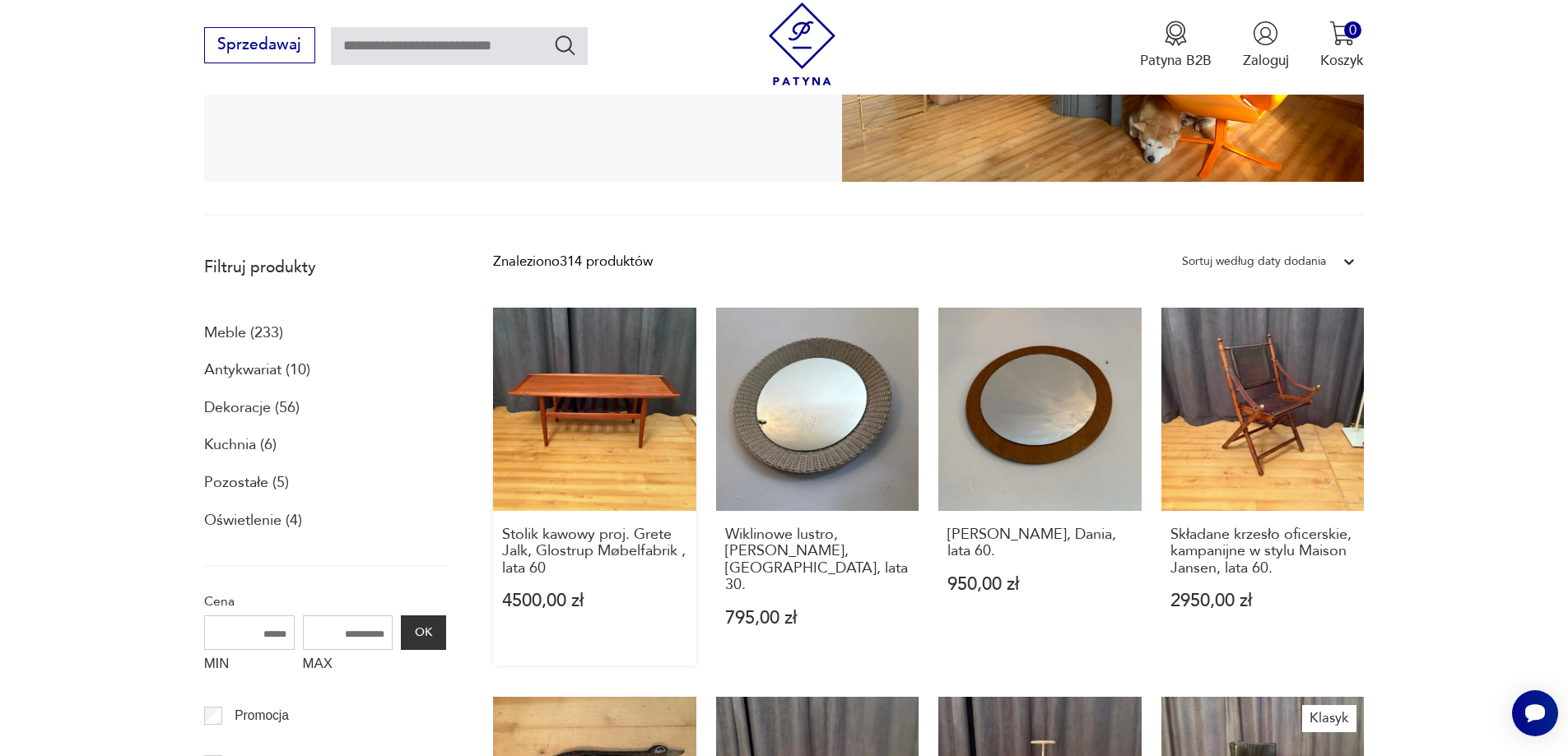
click at [613, 408] on link "Stolik kawowy proj. Grete Jalk, Glostrup Møbelfabrik , lata 60 4500,00 zł" at bounding box center [594, 486] width 203 height 357
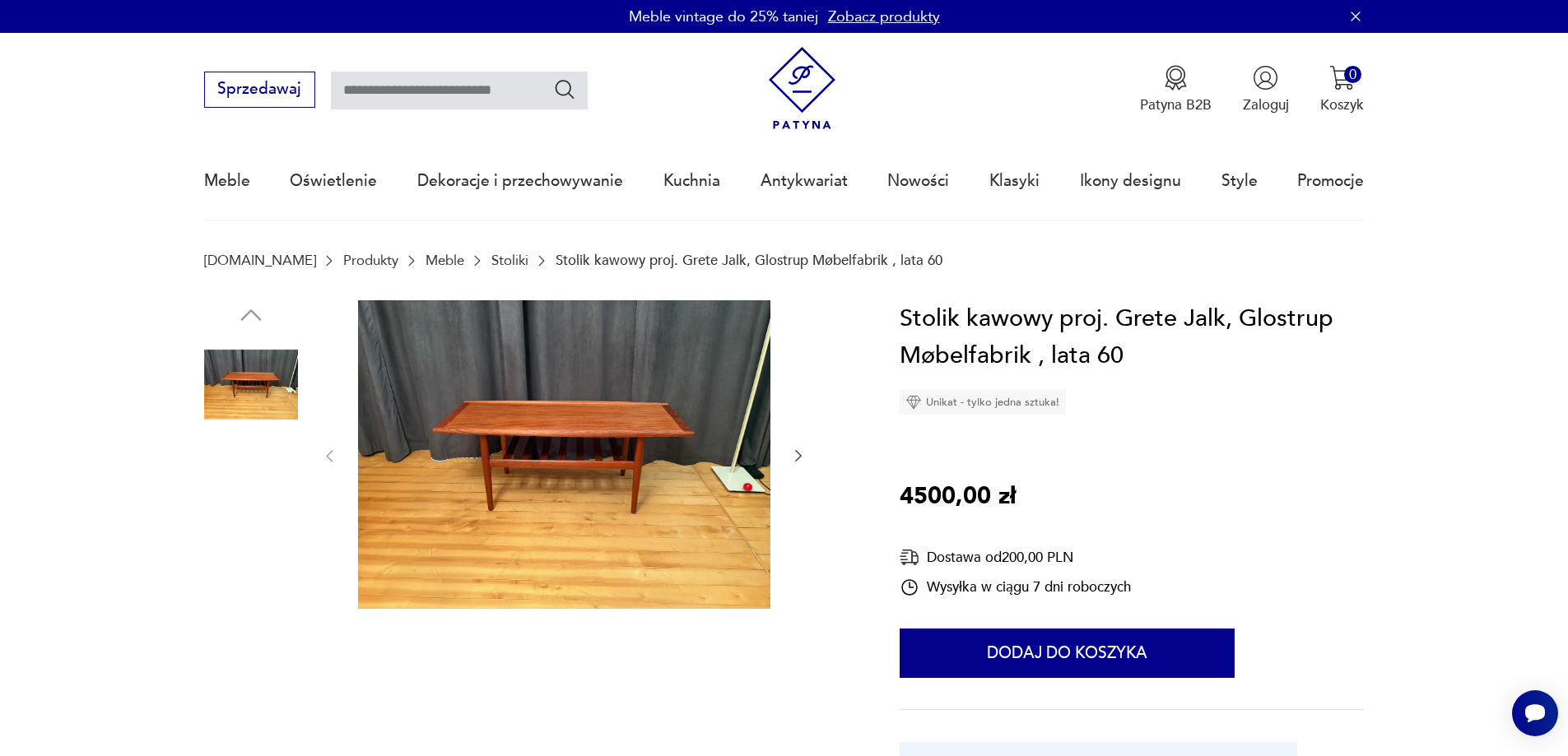
click at [629, 483] on img at bounding box center [564, 455] width 412 height 310
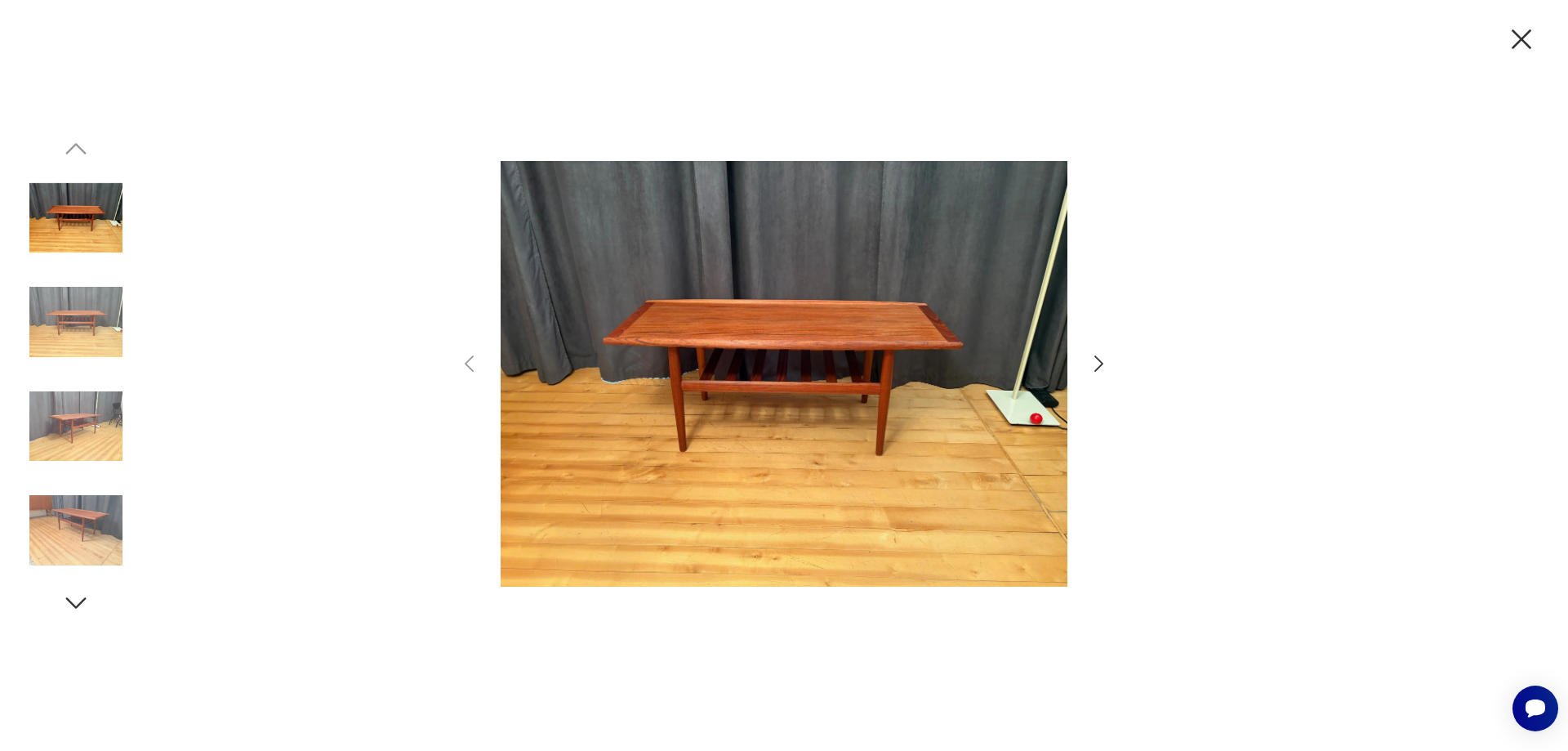
click at [1096, 365] on icon "button" at bounding box center [1099, 365] width 24 height 24
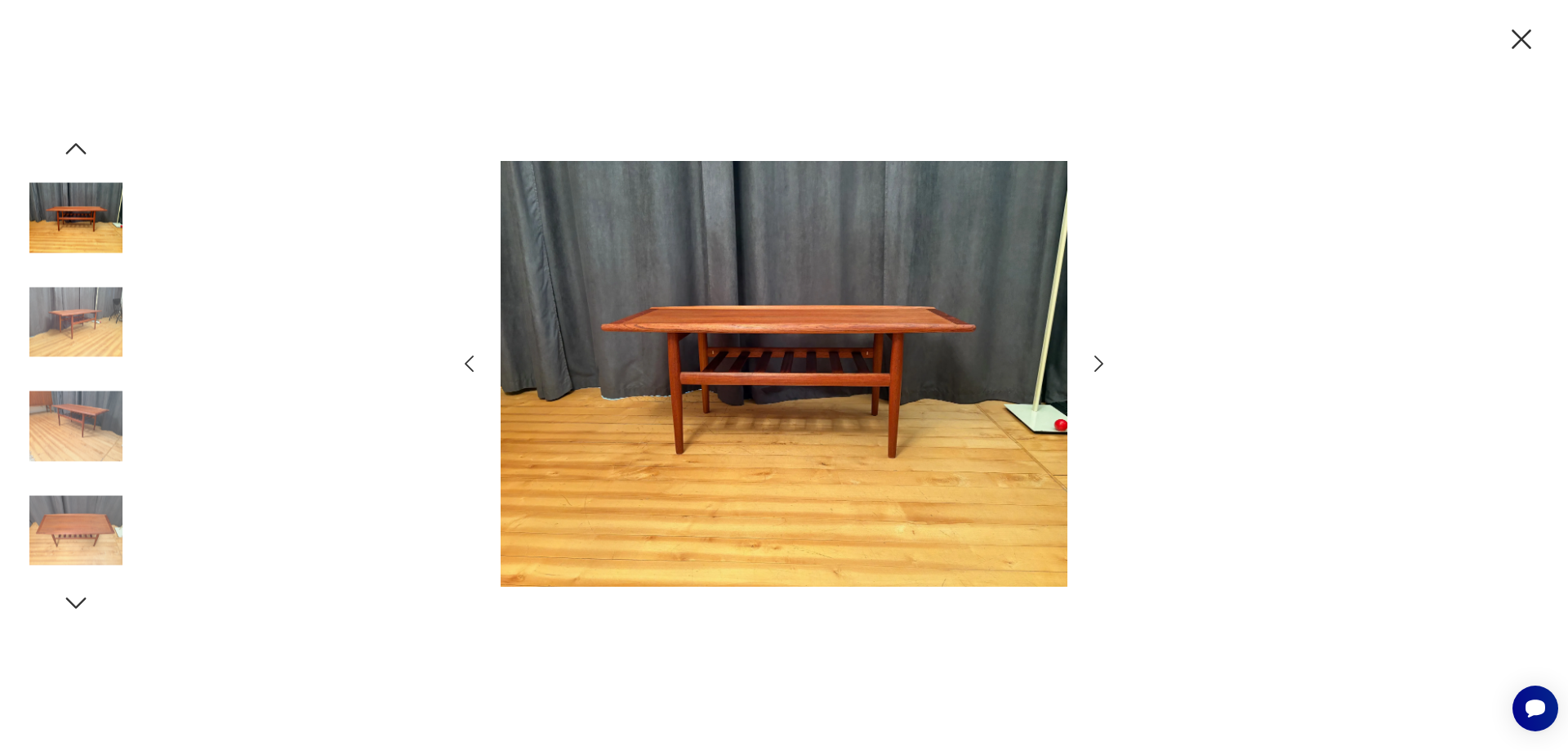
click at [1096, 365] on icon "button" at bounding box center [1099, 365] width 24 height 24
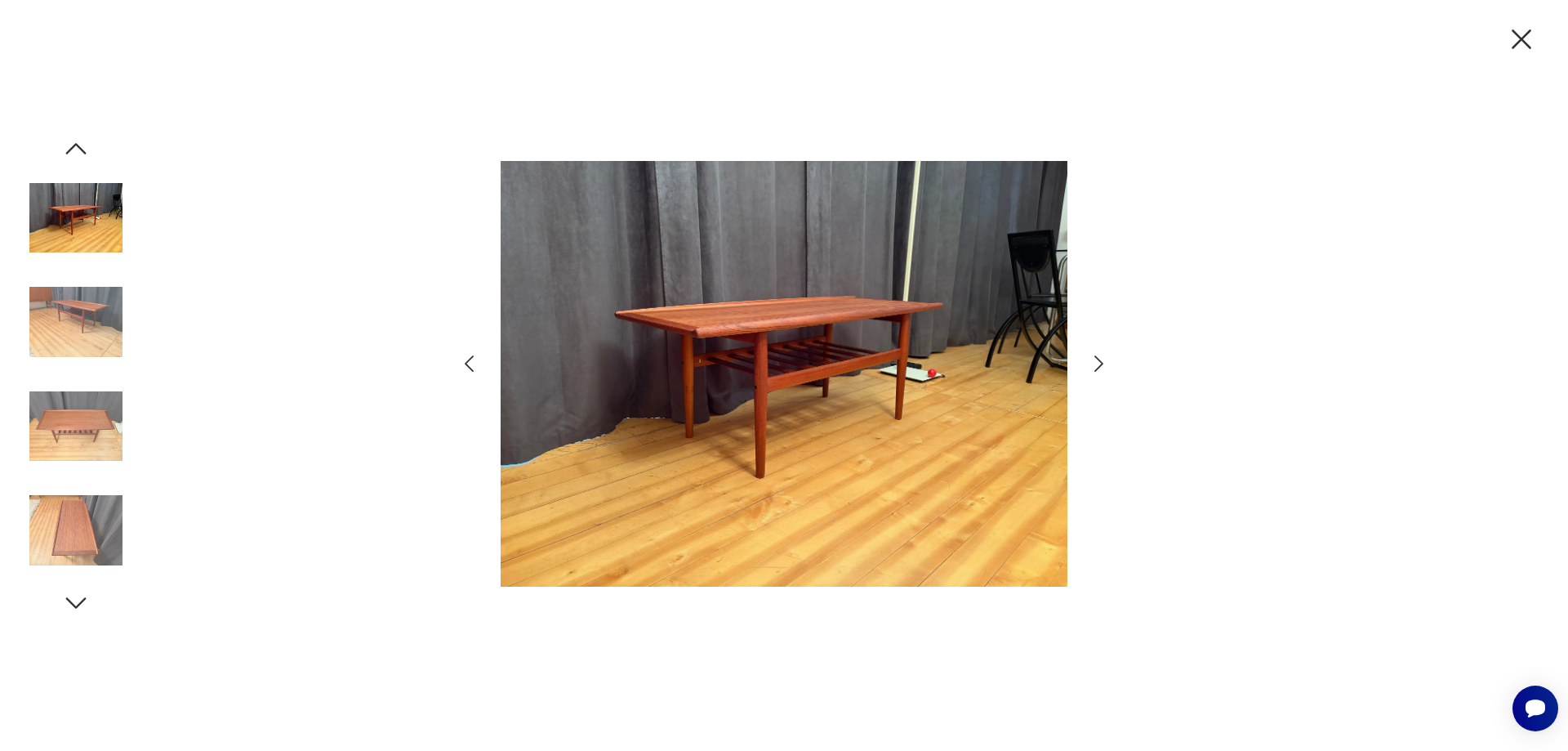
click at [1096, 365] on icon "button" at bounding box center [1099, 365] width 24 height 24
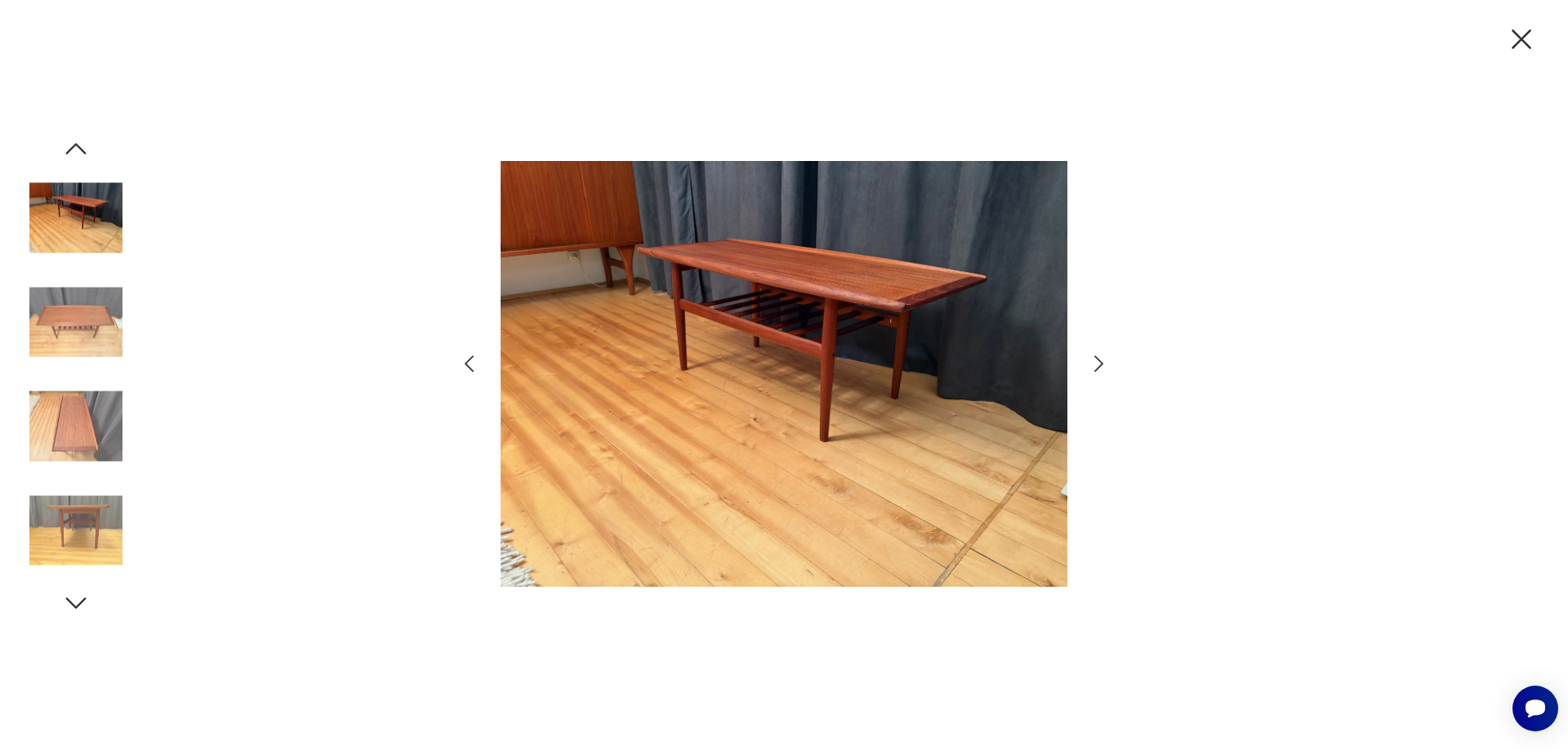
click at [1096, 365] on icon "button" at bounding box center [1099, 365] width 24 height 24
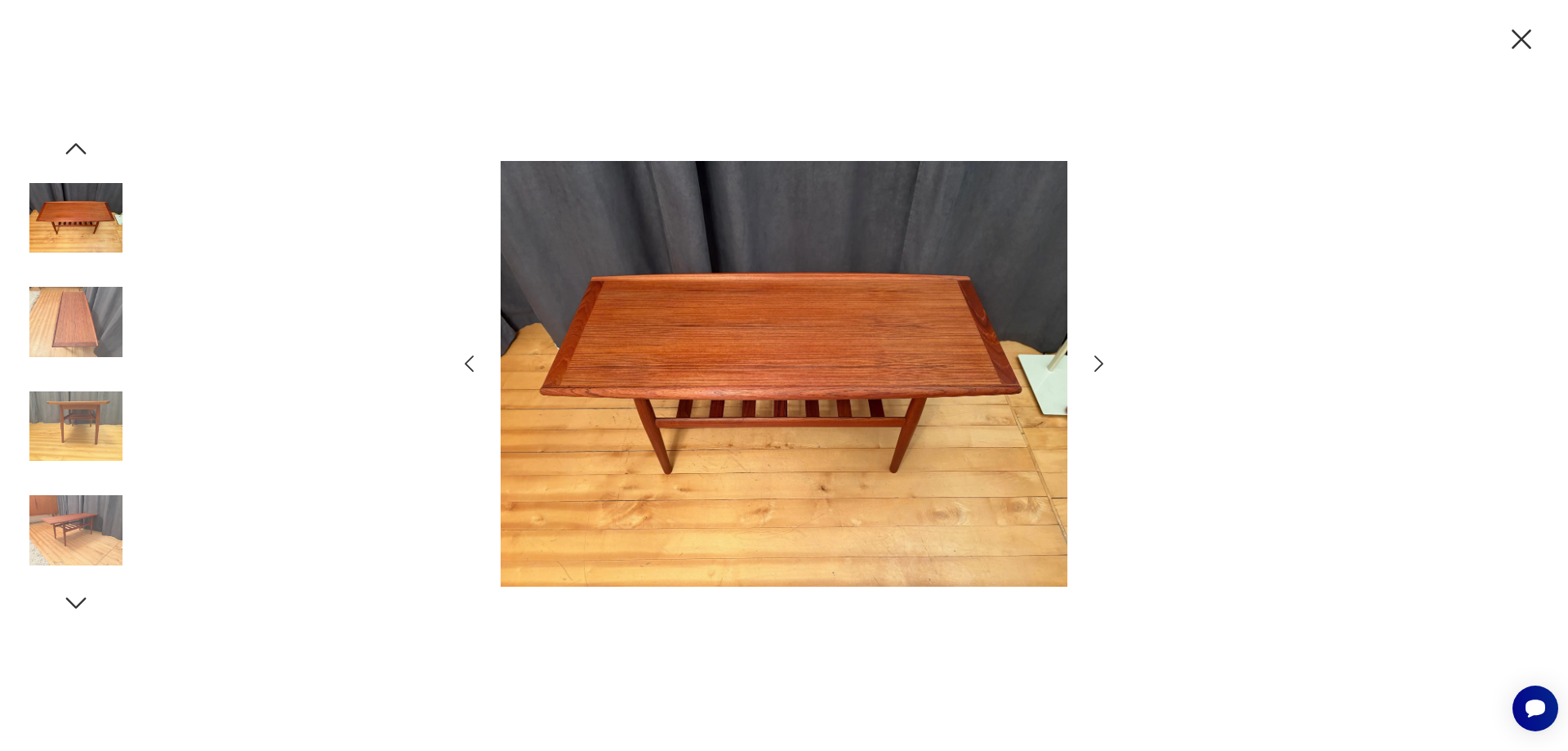
click at [1096, 365] on icon "button" at bounding box center [1099, 365] width 24 height 24
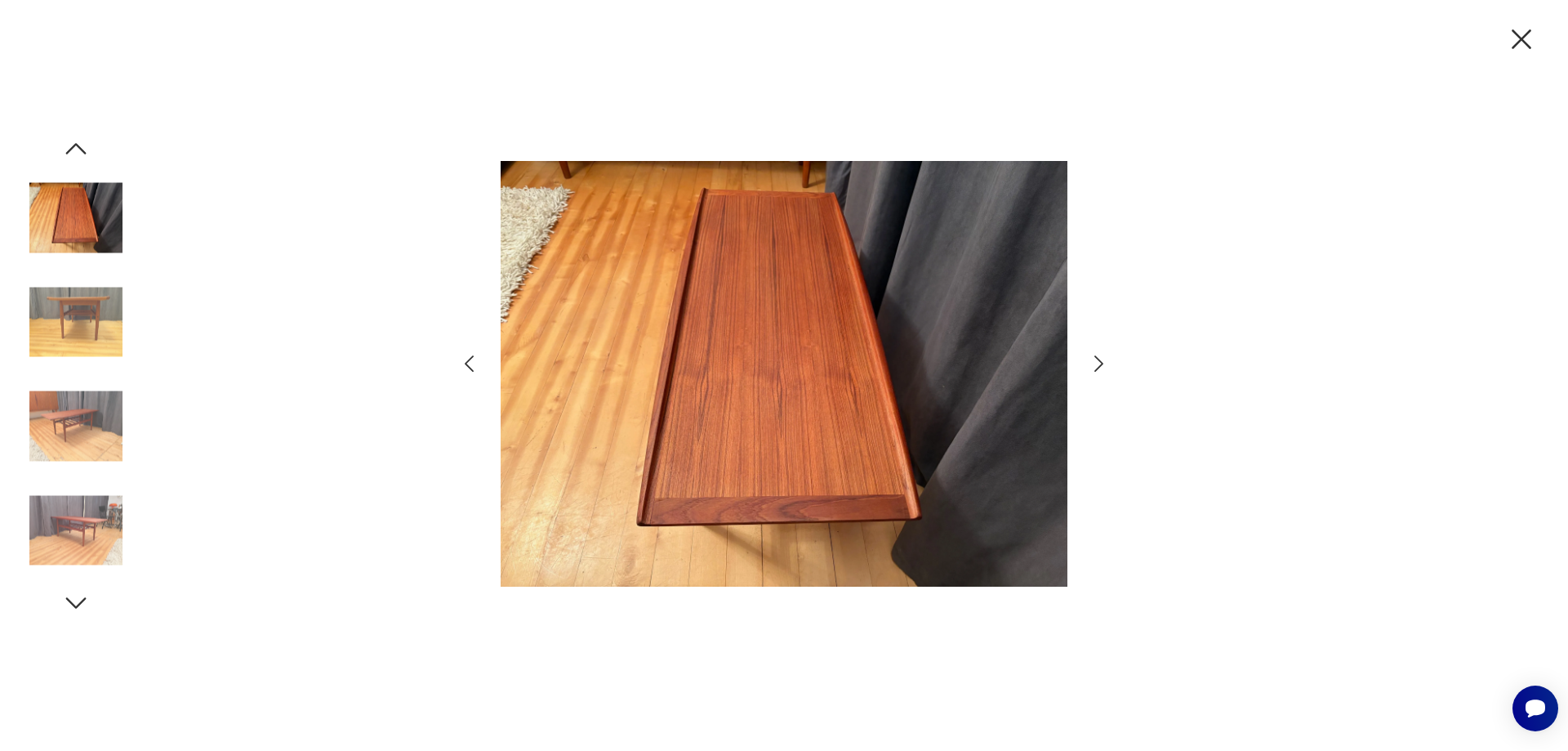
click at [1096, 365] on icon "button" at bounding box center [1099, 365] width 24 height 24
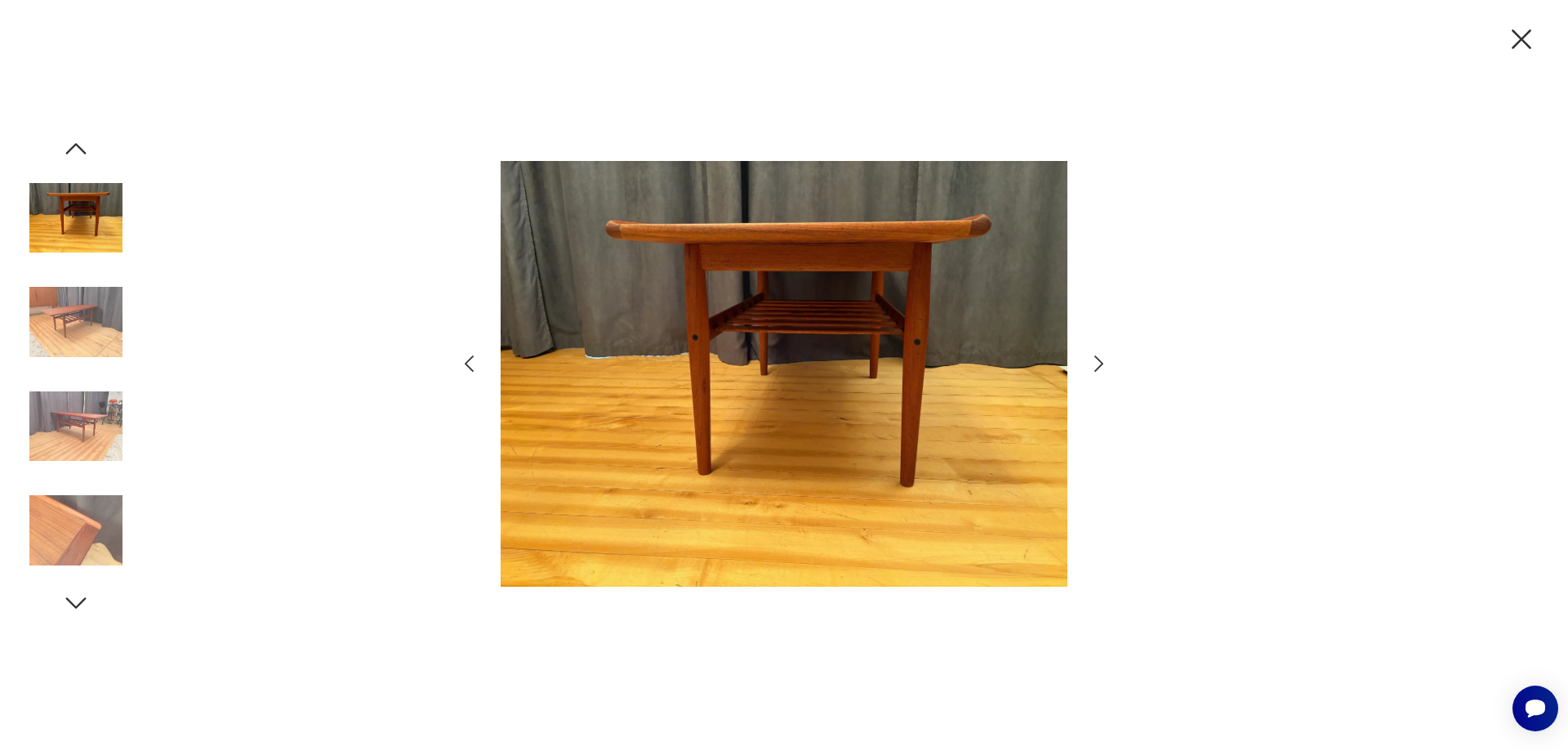
click at [1096, 365] on icon "button" at bounding box center [1099, 365] width 24 height 24
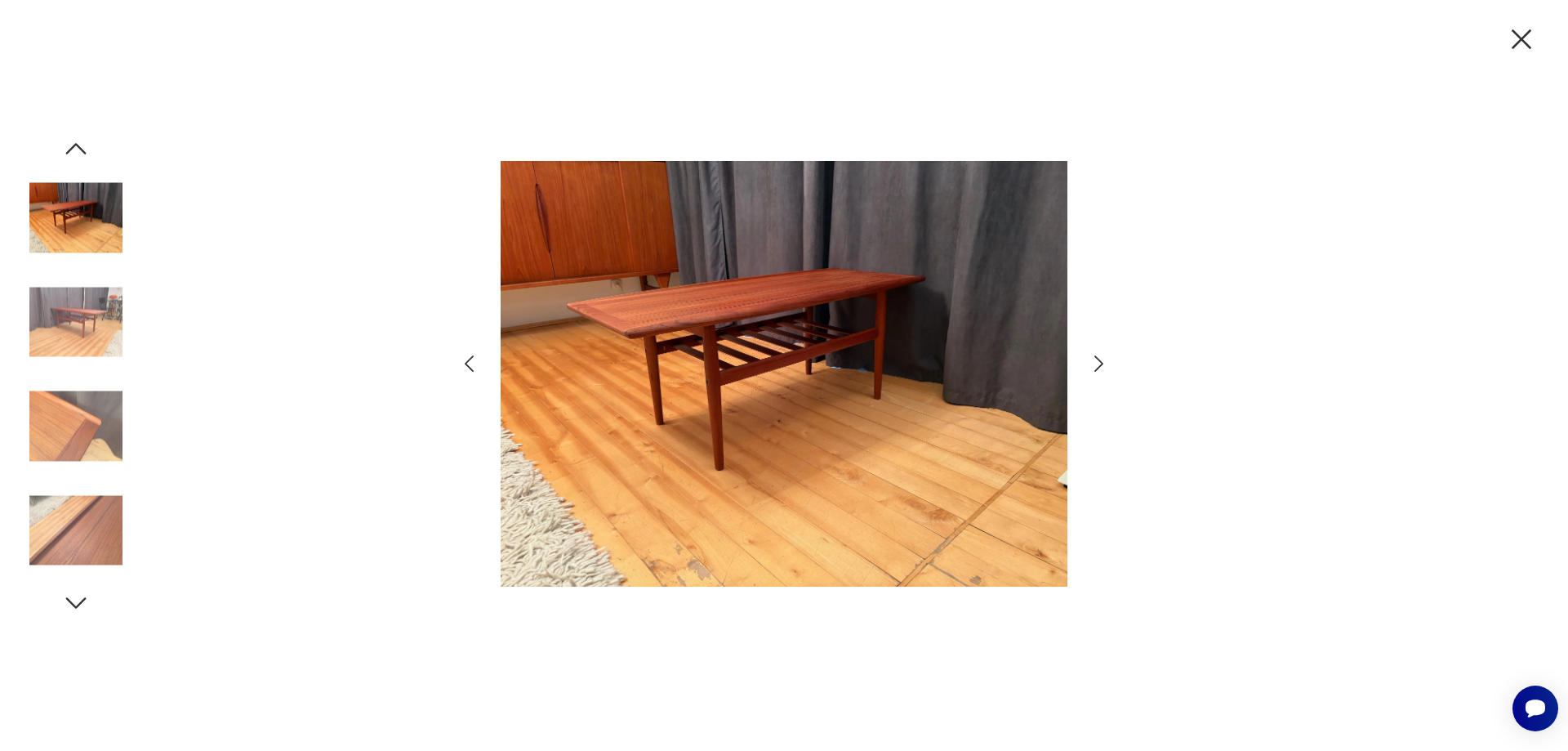
click at [1096, 365] on icon "button" at bounding box center [1099, 365] width 24 height 24
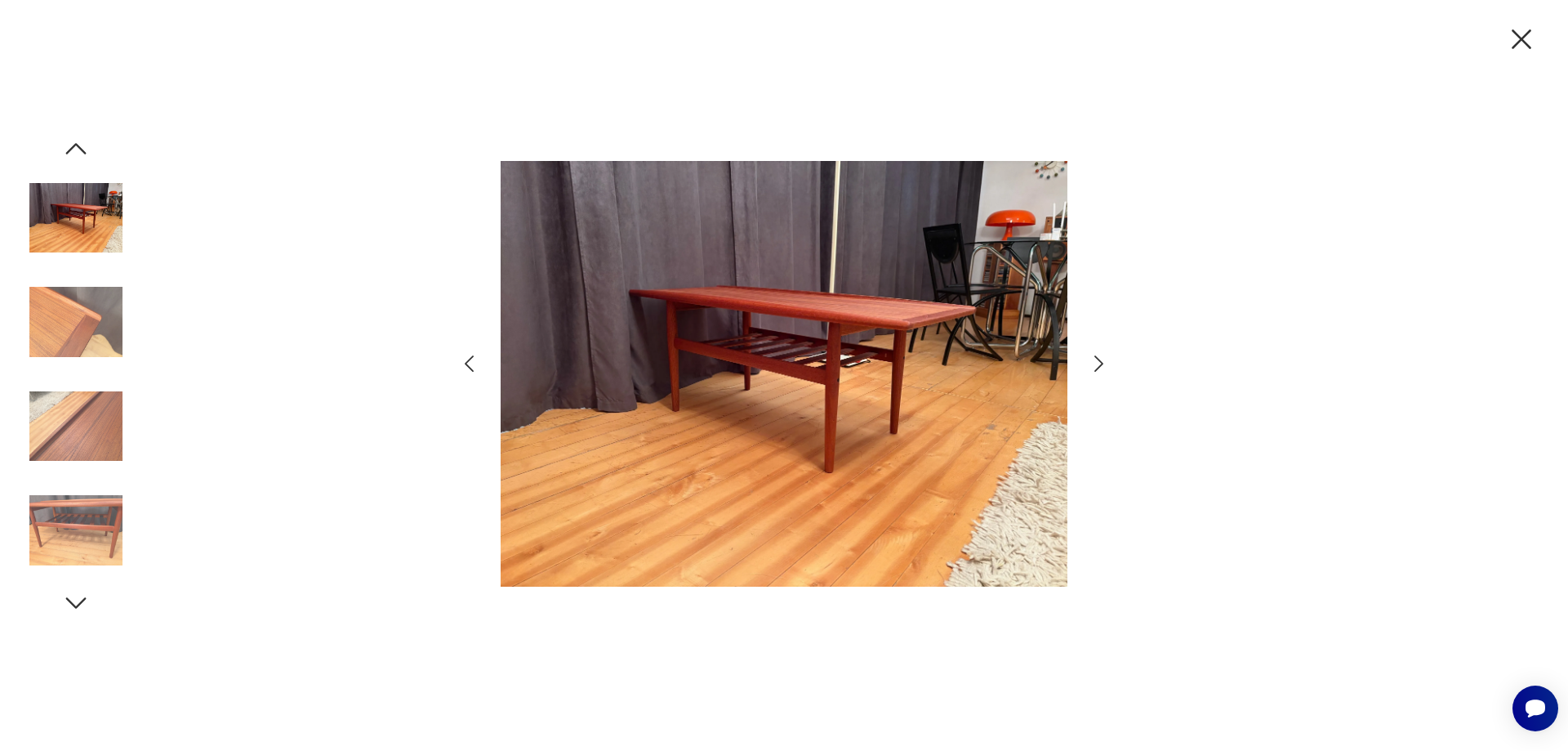
click at [1096, 365] on icon "button" at bounding box center [1099, 365] width 24 height 24
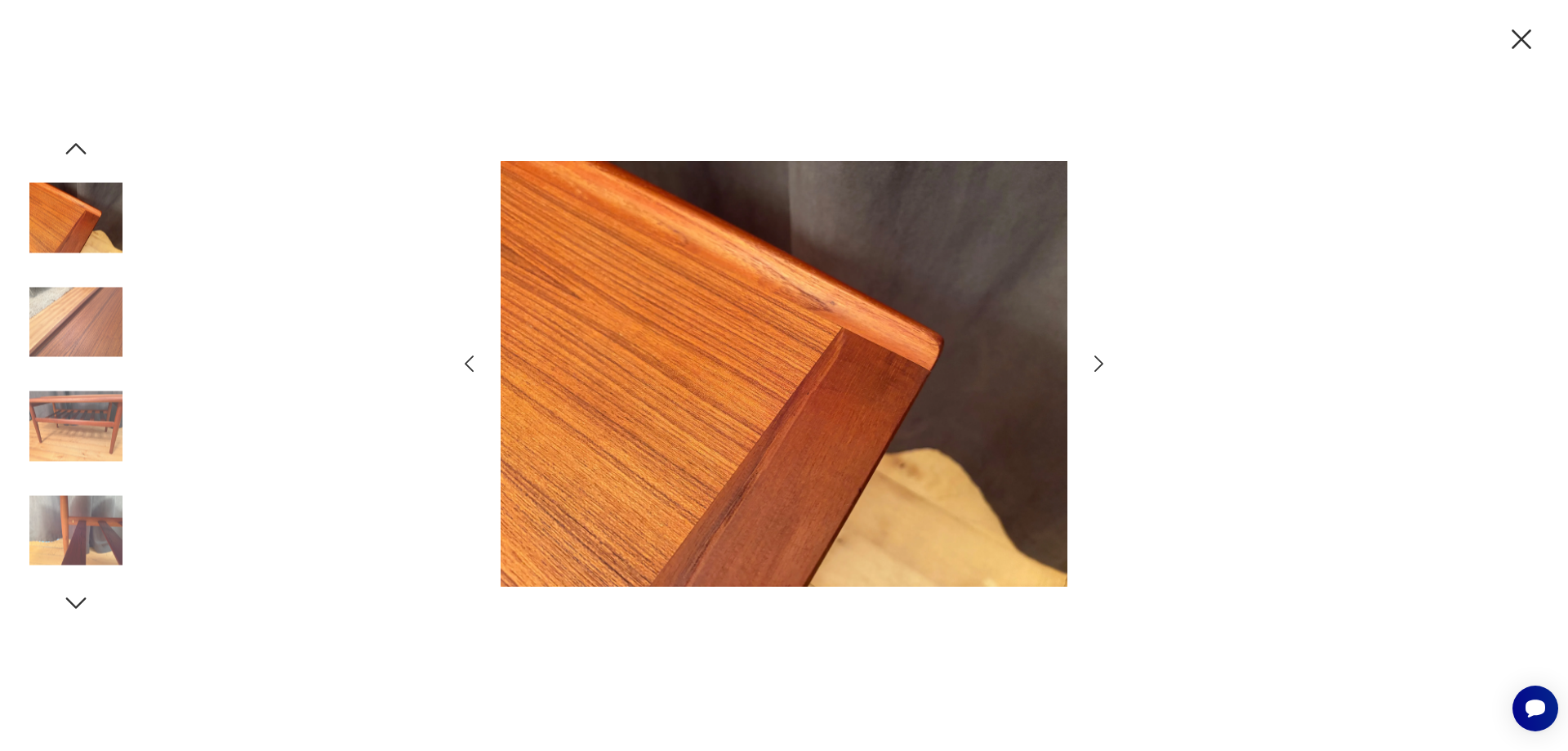
click at [1096, 365] on icon "button" at bounding box center [1099, 365] width 24 height 24
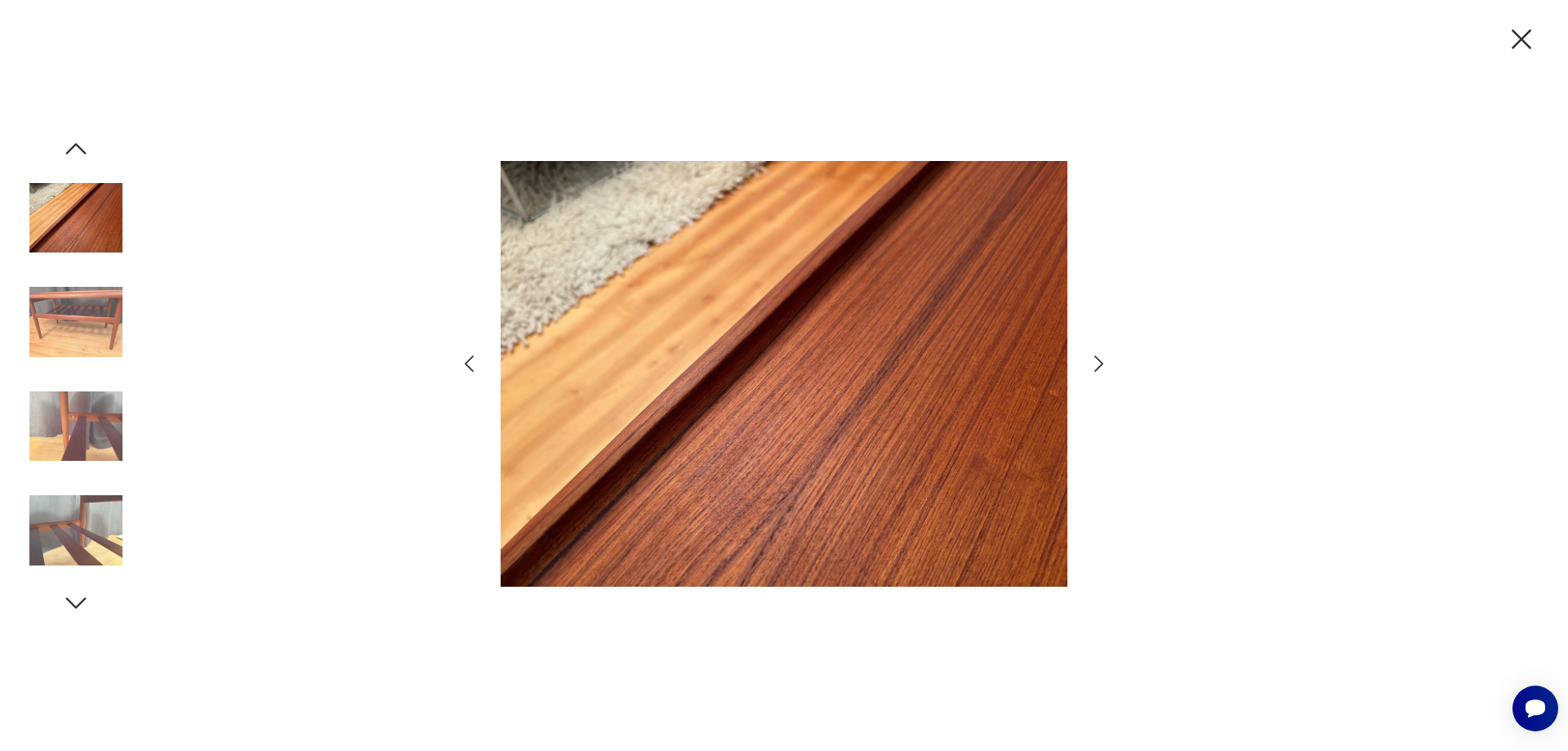
click at [1096, 365] on icon "button" at bounding box center [1099, 365] width 24 height 24
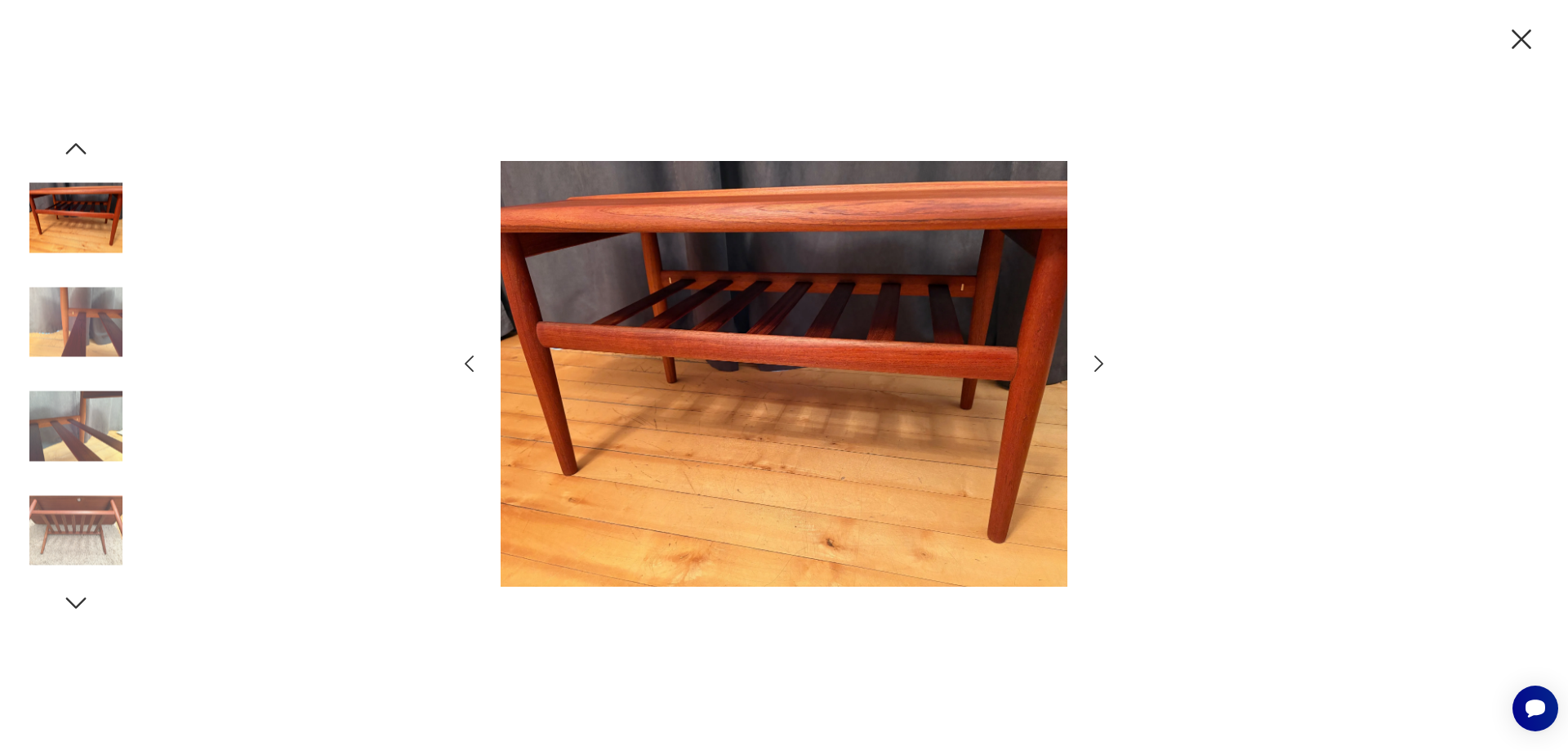
click at [1096, 365] on icon "button" at bounding box center [1099, 365] width 24 height 24
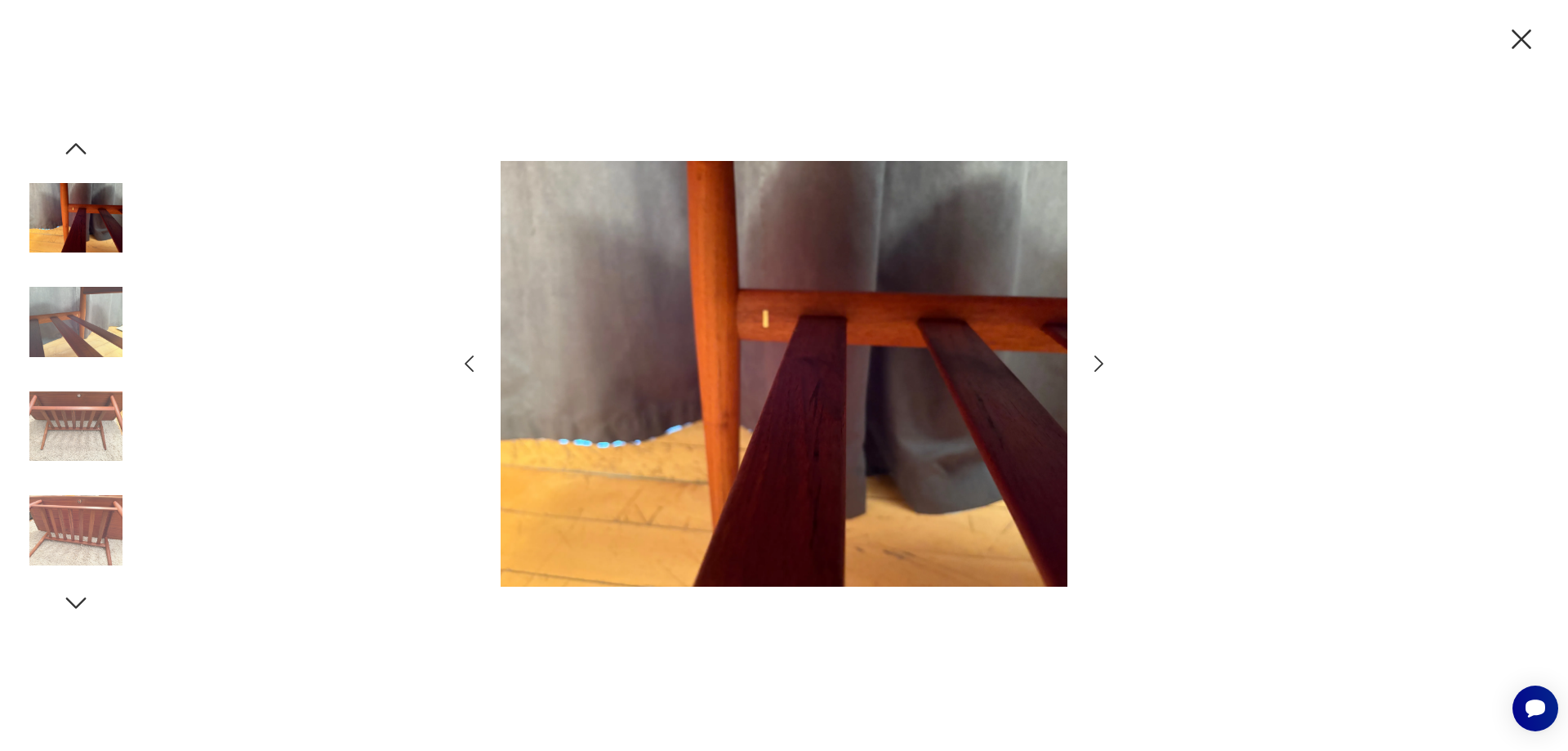
click at [1096, 365] on icon "button" at bounding box center [1099, 365] width 24 height 24
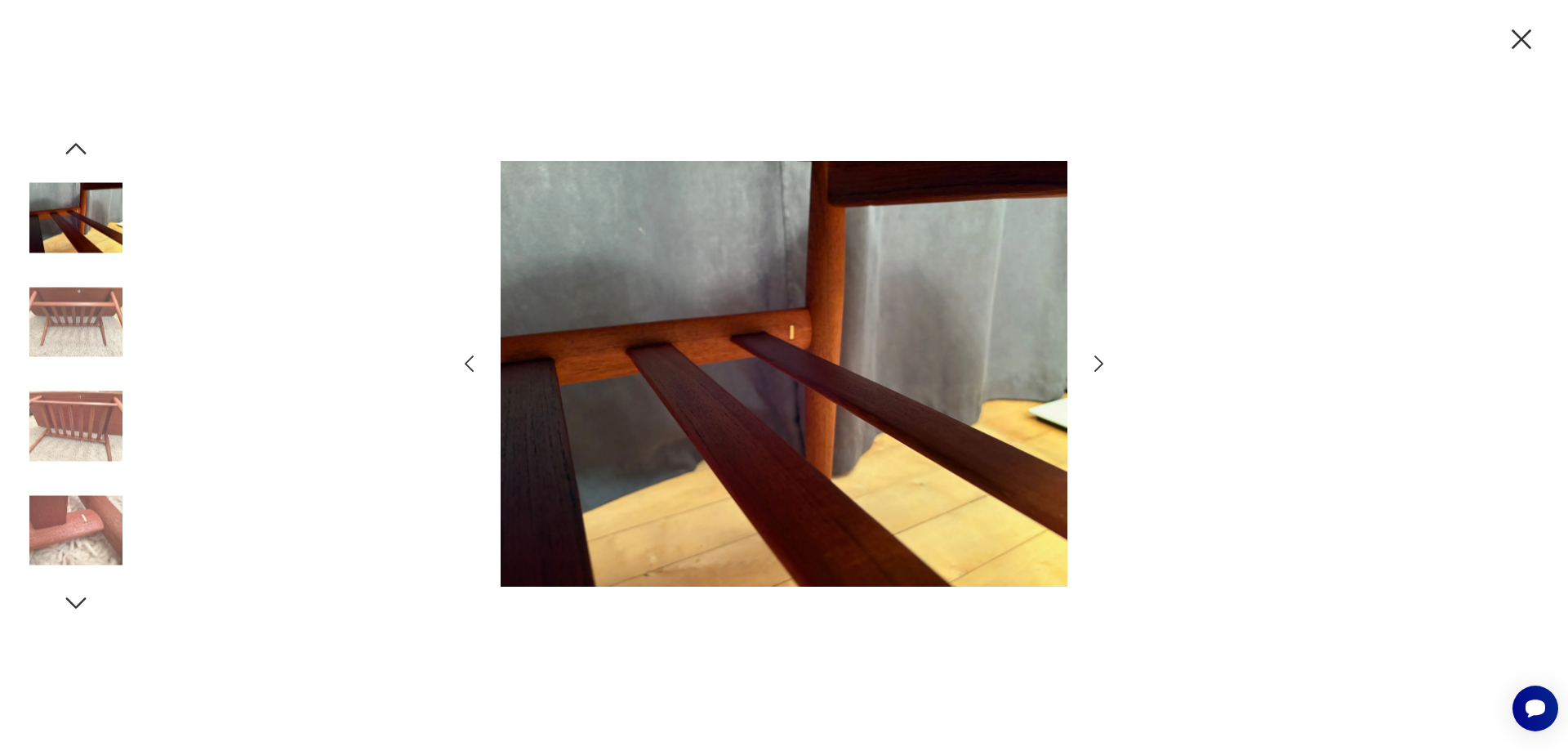
click at [1096, 365] on icon "button" at bounding box center [1099, 365] width 24 height 24
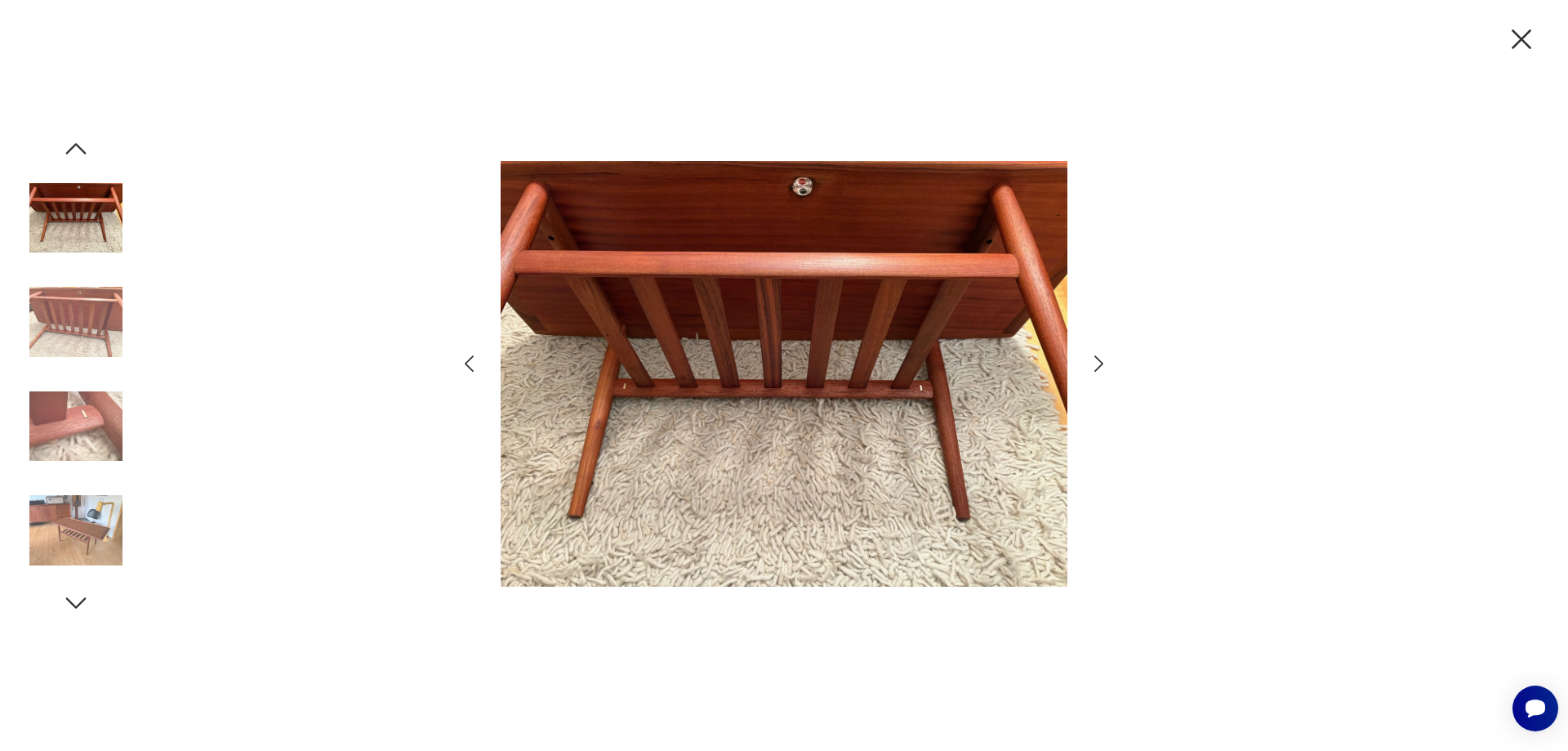
click at [1095, 365] on icon "button" at bounding box center [1099, 365] width 24 height 24
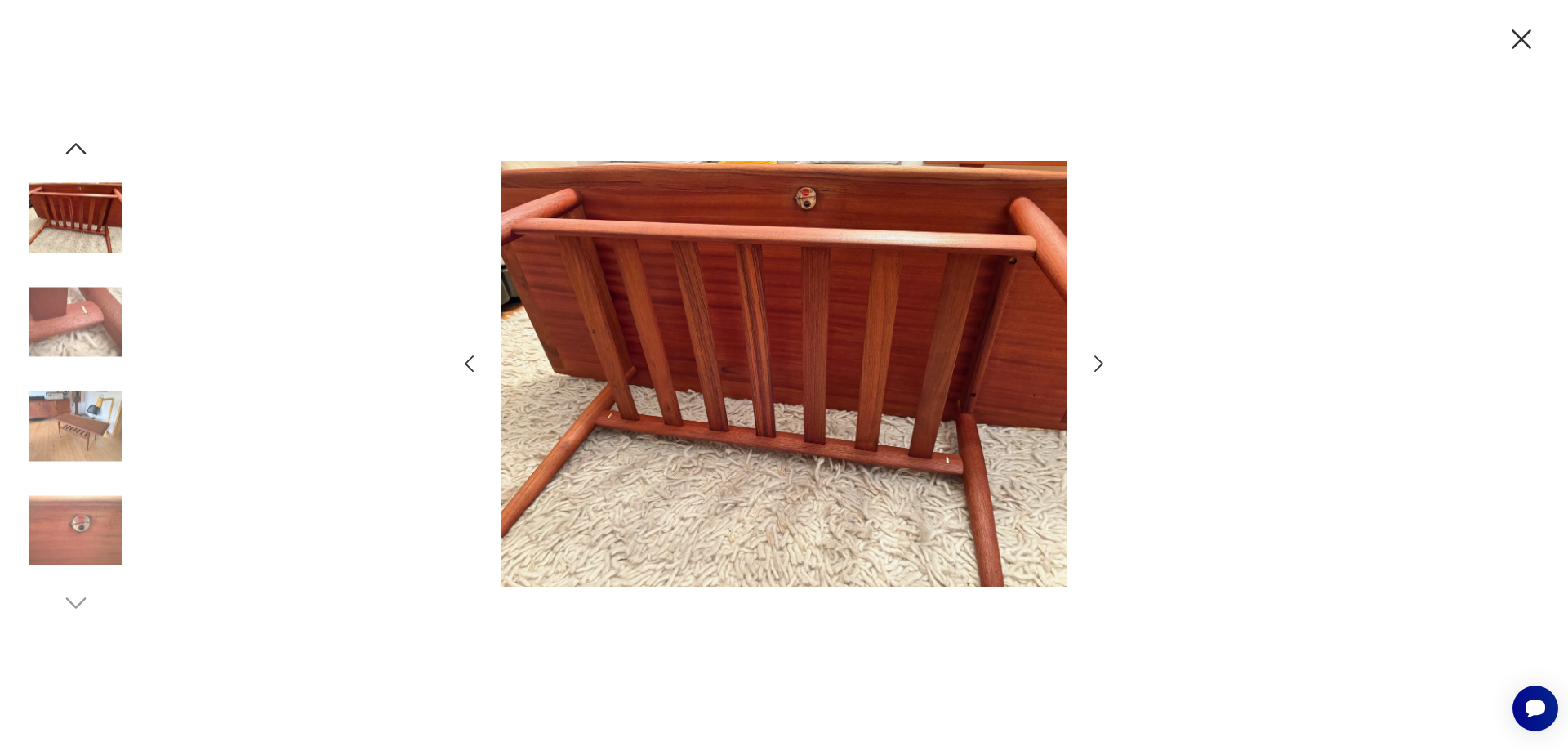
click at [1095, 365] on icon "button" at bounding box center [1099, 365] width 24 height 24
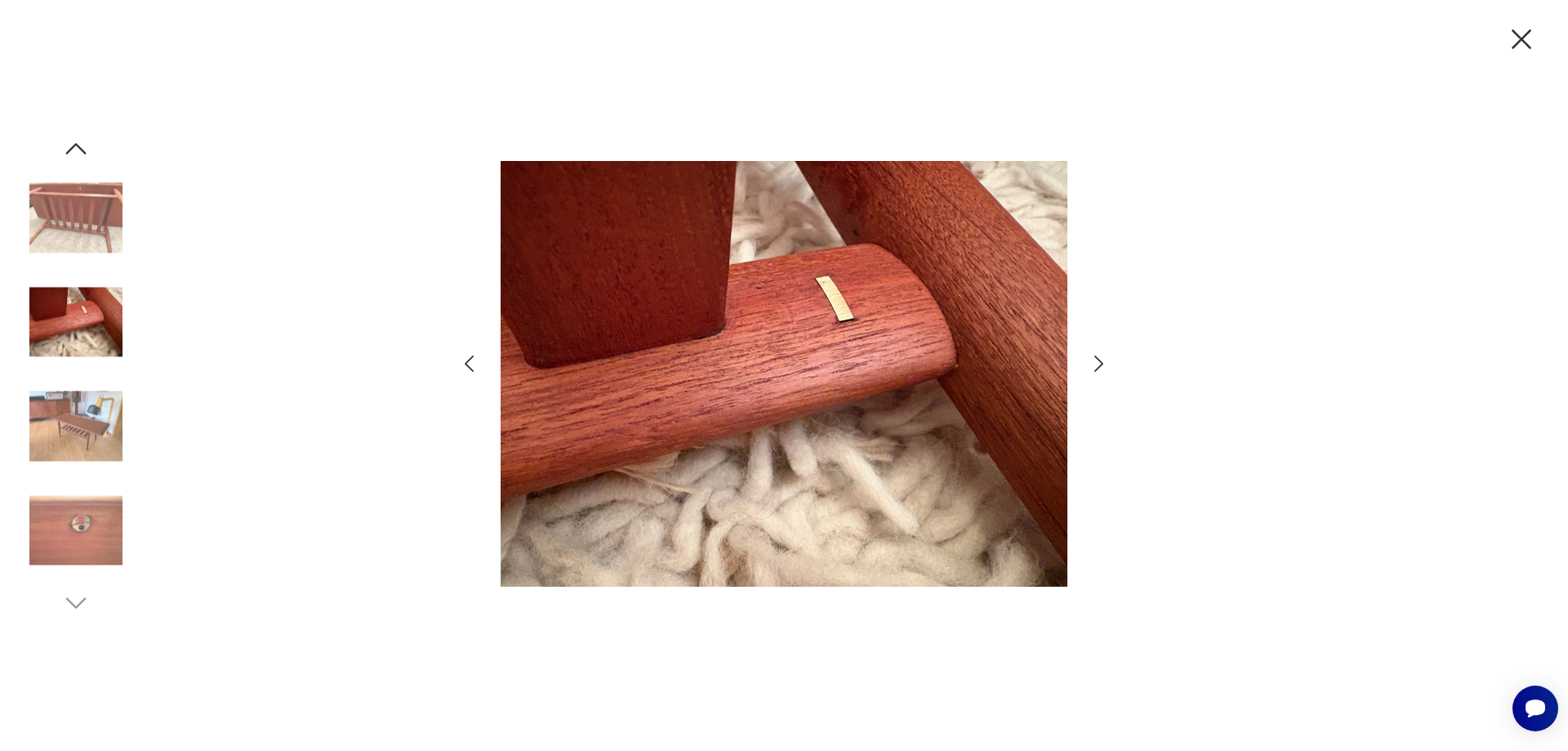
click at [1095, 365] on icon "button" at bounding box center [1099, 365] width 24 height 24
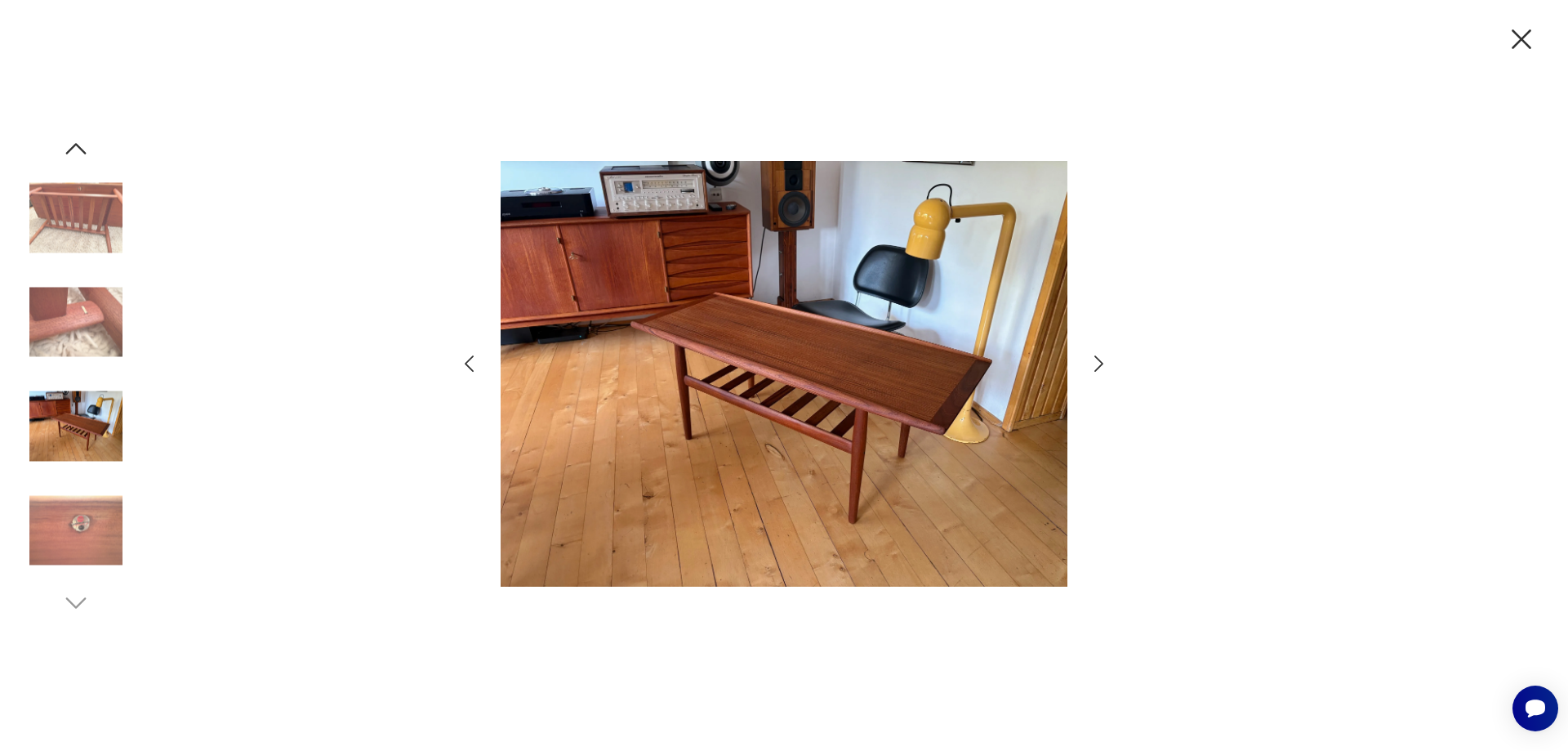
click at [1095, 365] on icon "button" at bounding box center [1099, 365] width 24 height 24
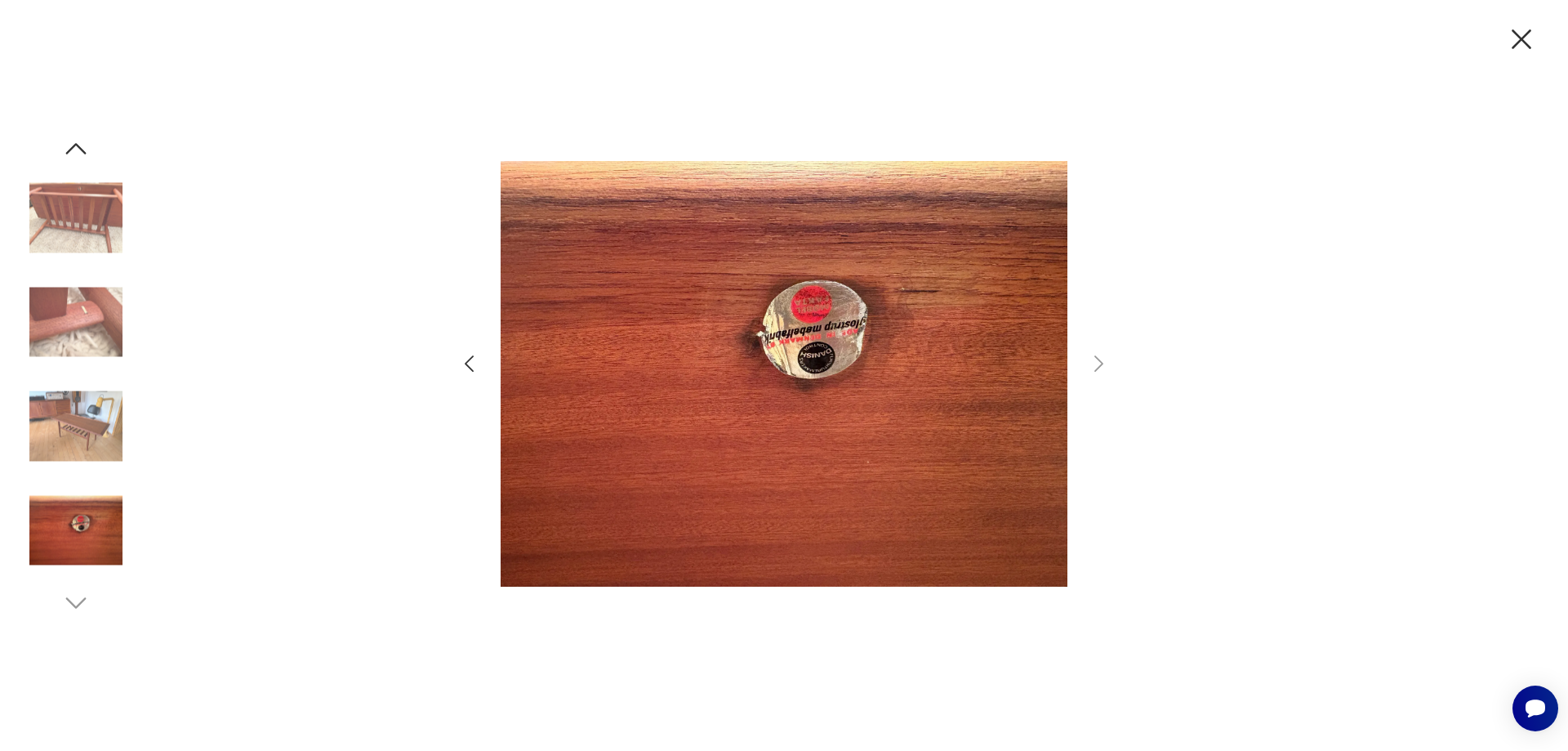
click at [462, 363] on icon "button" at bounding box center [470, 365] width 24 height 24
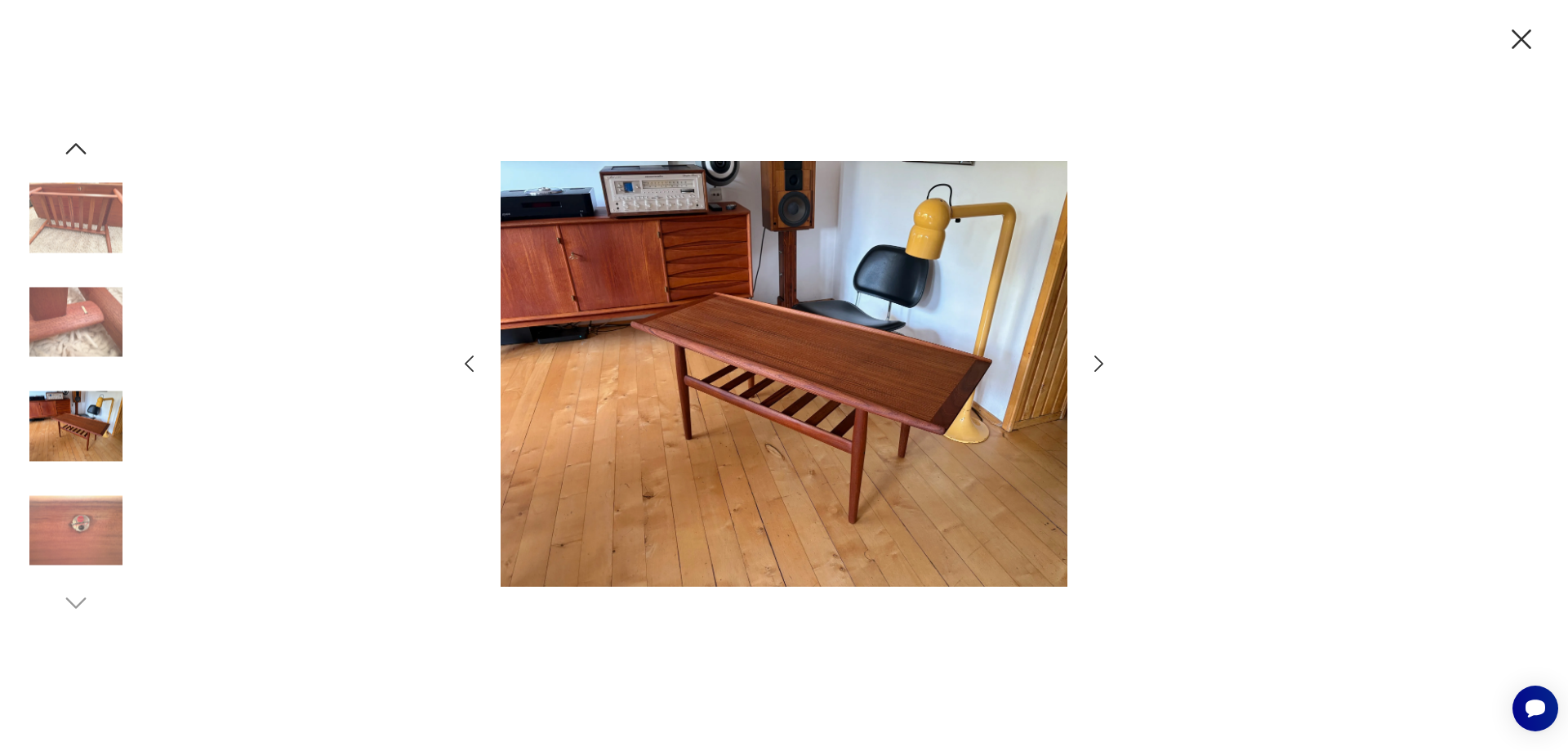
click at [1097, 361] on icon "button" at bounding box center [1099, 365] width 24 height 24
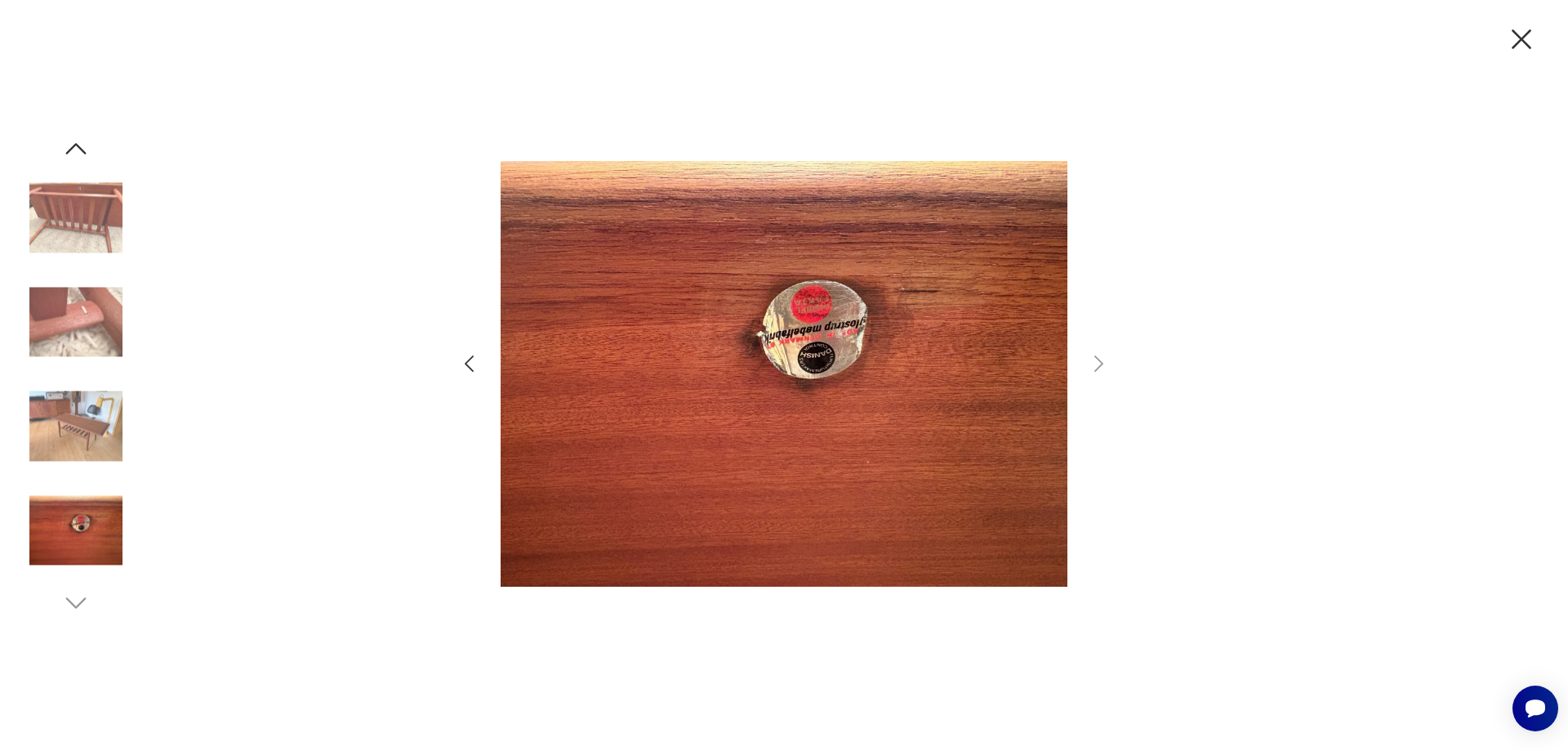
click at [1522, 38] on icon "button" at bounding box center [1521, 38] width 19 height 19
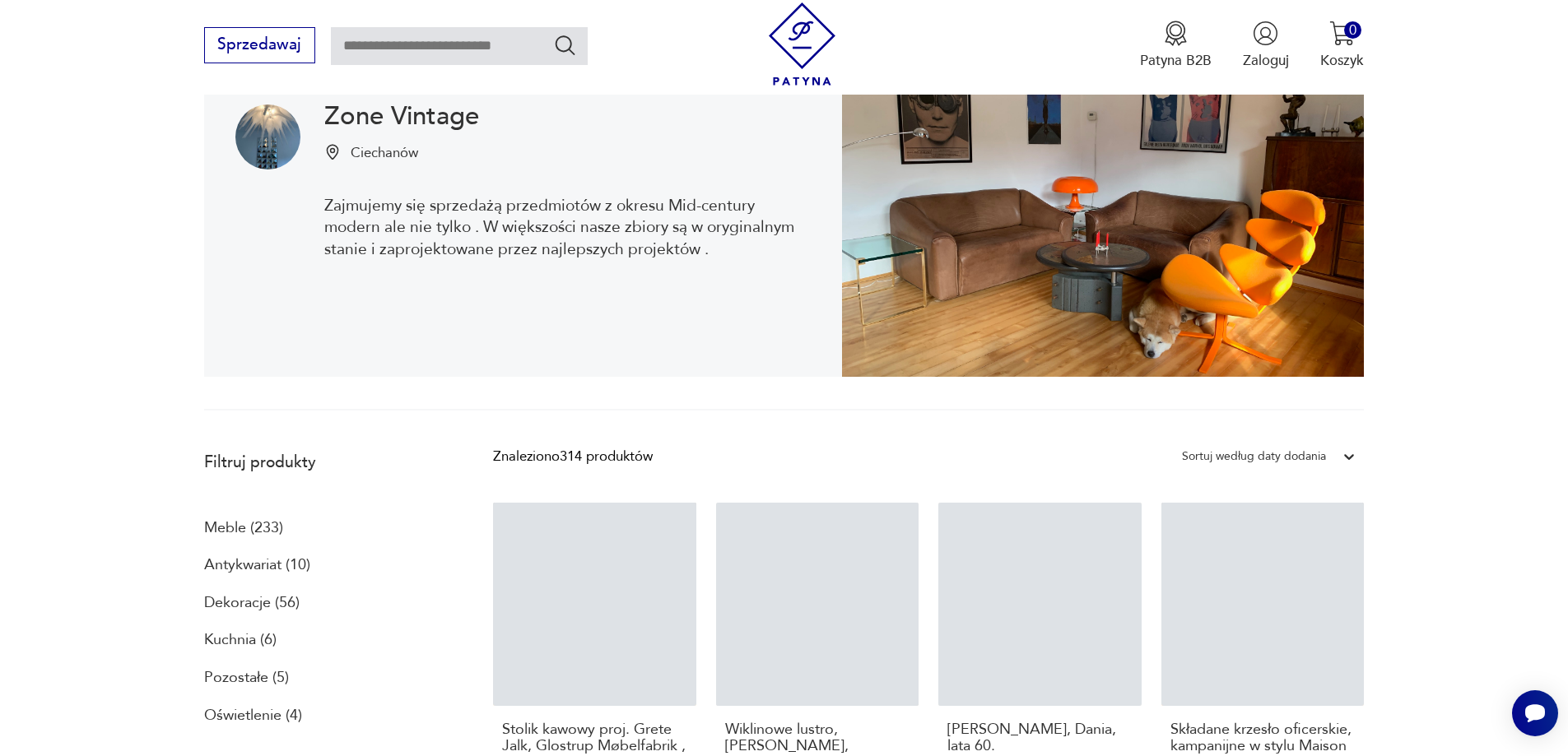
scroll to position [440, 0]
